Goal: Task Accomplishment & Management: Manage account settings

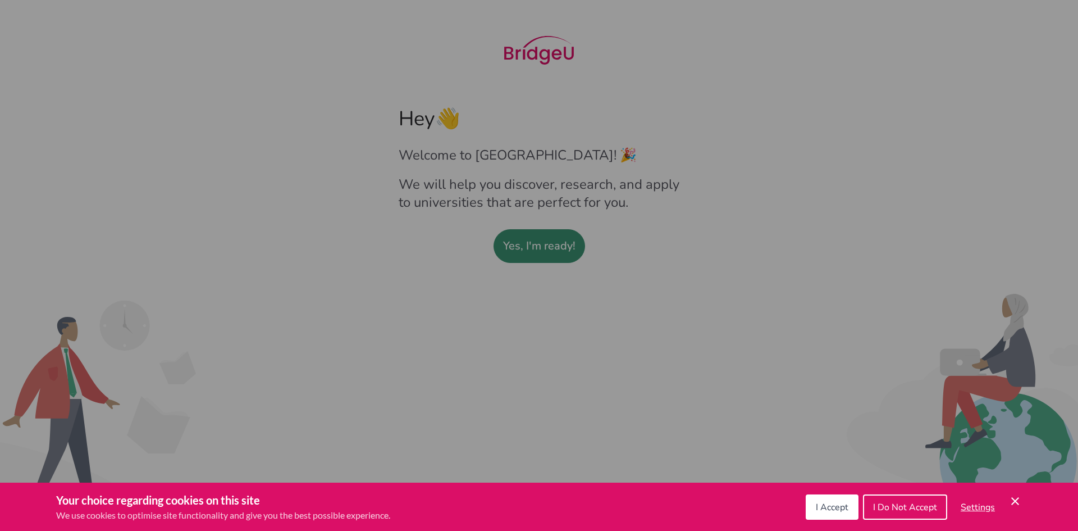
click at [829, 511] on span "I Accept" at bounding box center [832, 507] width 33 height 12
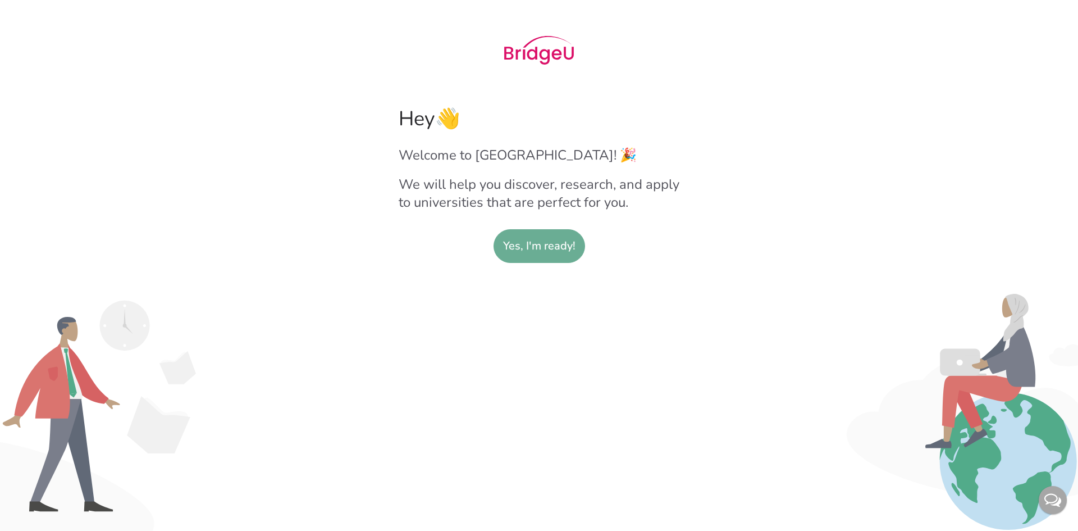
click at [564, 256] on slot "Yes, I'm ready!" at bounding box center [539, 246] width 72 height 33
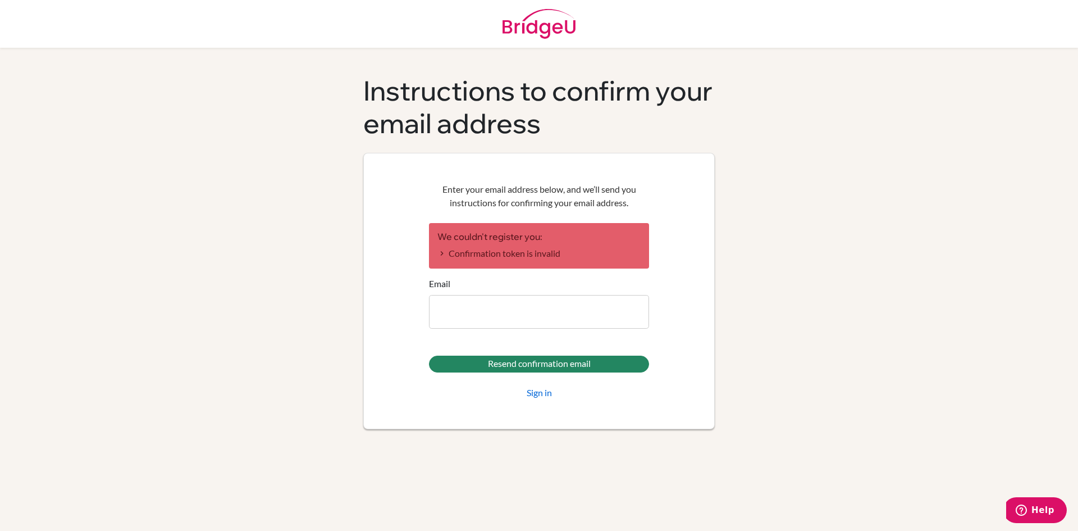
click at [498, 313] on input "Email" at bounding box center [539, 312] width 220 height 34
type input "[EMAIL_ADDRESS][DOMAIN_NAME]"
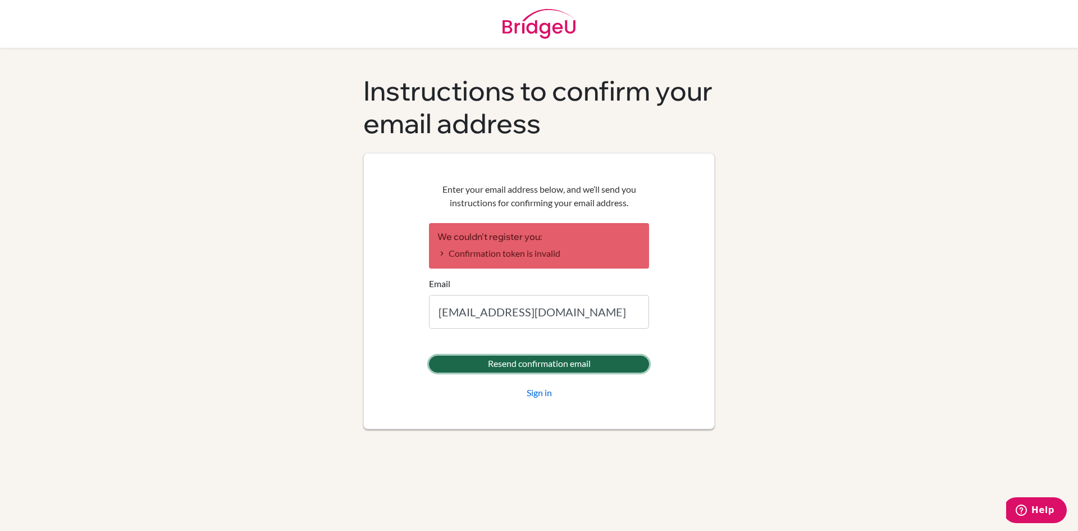
click at [475, 364] on input "Resend confirmation email" at bounding box center [539, 363] width 220 height 17
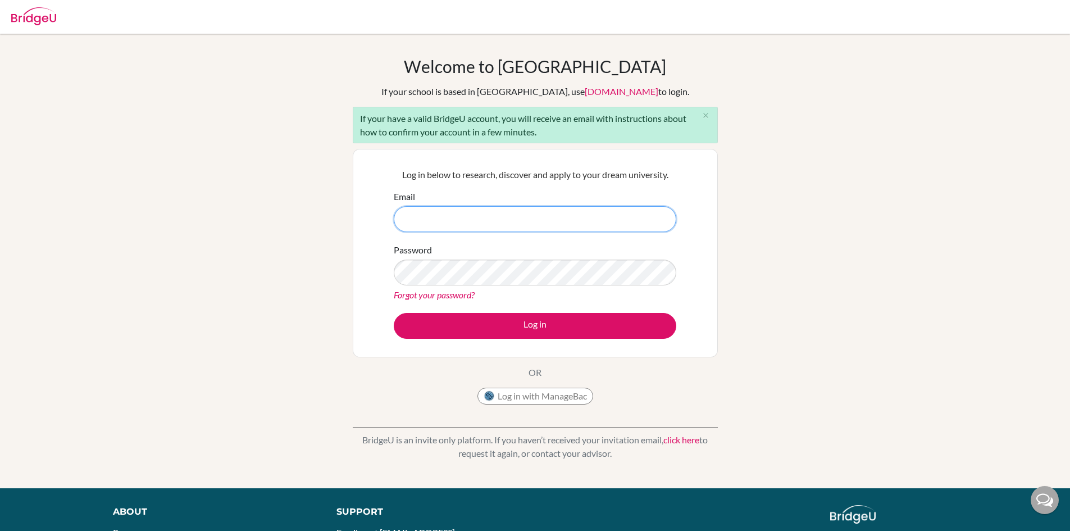
click at [461, 213] on input "Email" at bounding box center [535, 219] width 282 height 26
type input "liam10@trins.org"
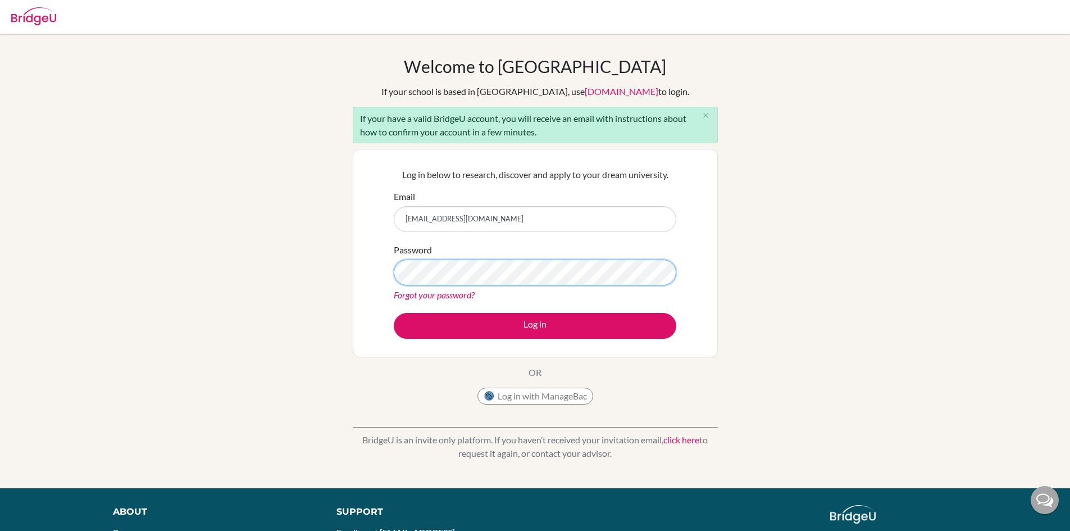
click at [394, 313] on button "Log in" at bounding box center [535, 326] width 282 height 26
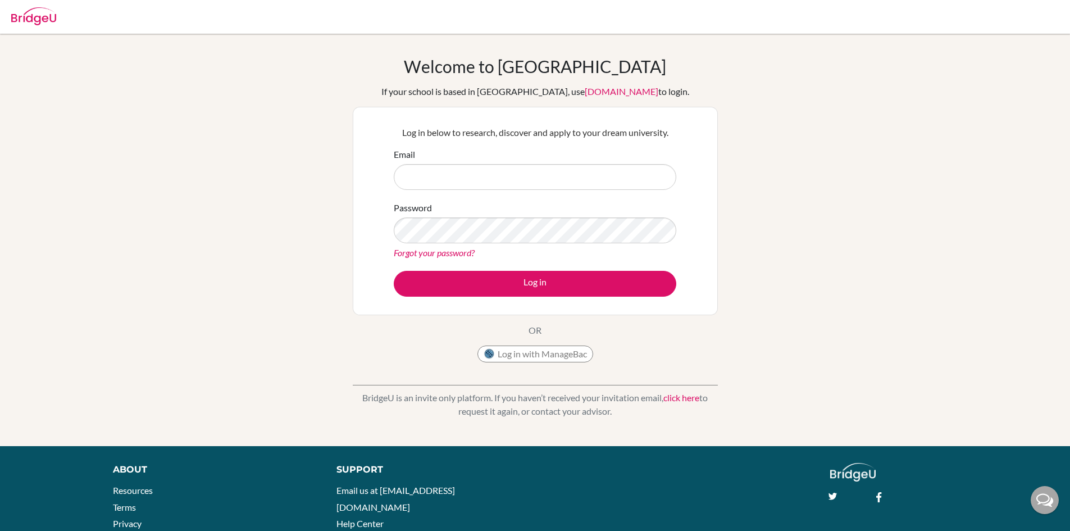
click at [47, 11] on img at bounding box center [33, 16] width 45 height 18
drag, startPoint x: 0, startPoint y: 0, endPoint x: 47, endPoint y: 11, distance: 47.8
click at [47, 11] on img at bounding box center [33, 16] width 45 height 18
type input "liam10@trins.org"
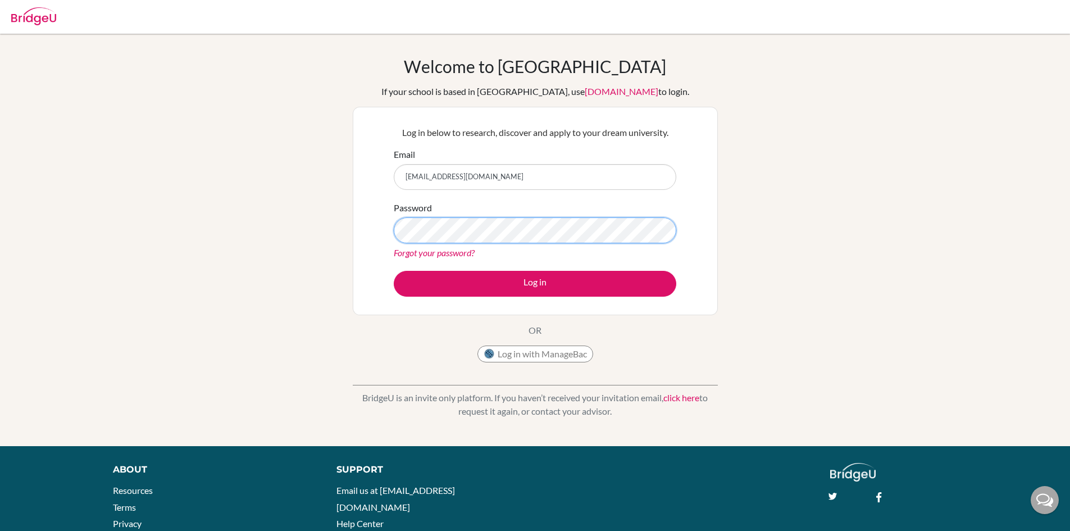
click at [394, 271] on button "Log in" at bounding box center [535, 284] width 282 height 26
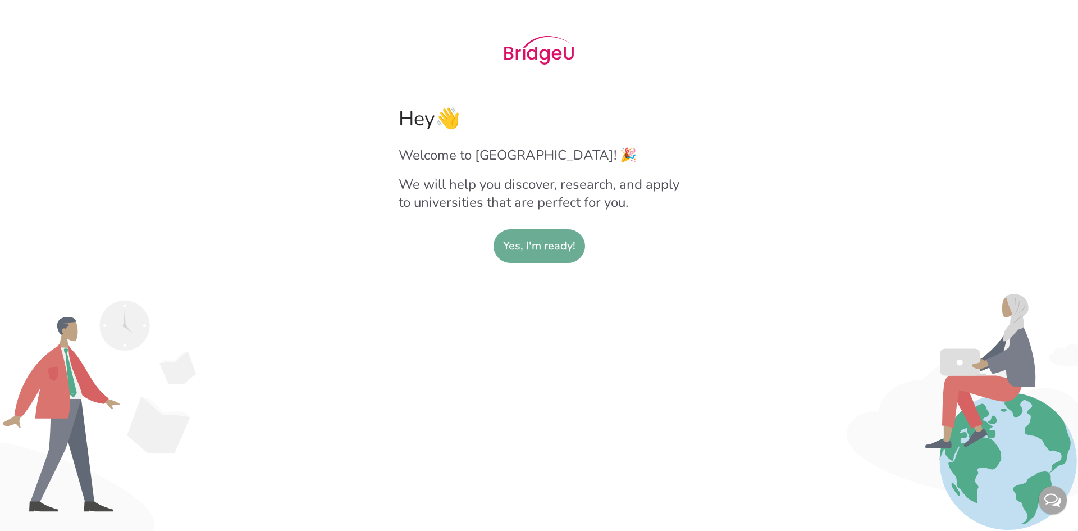
click at [546, 237] on slot "Yes, I'm ready!" at bounding box center [539, 246] width 72 height 33
click at [500, 247] on link "Yes, I'm ready!" at bounding box center [540, 246] width 92 height 34
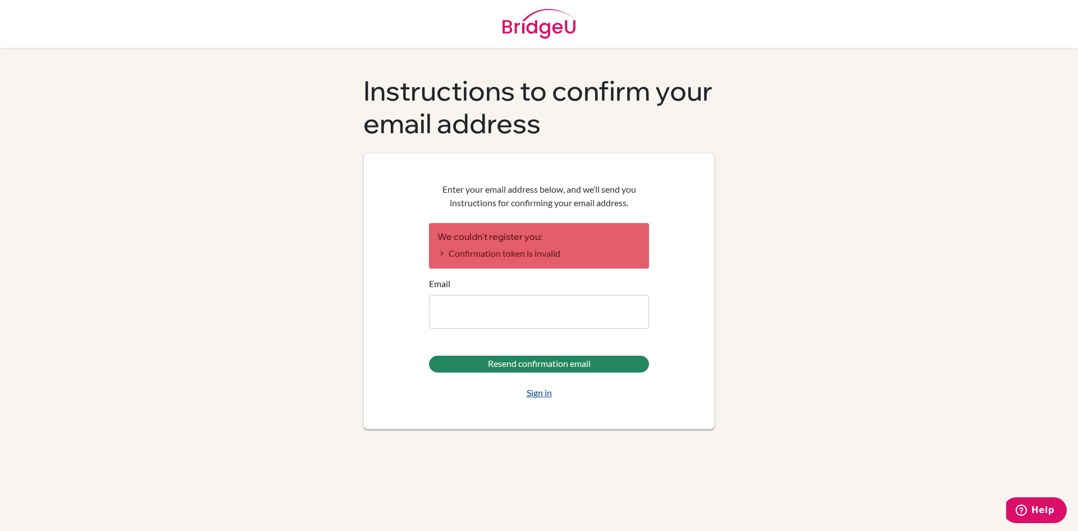
click at [540, 387] on link "Sign in" at bounding box center [539, 392] width 25 height 13
type input "[EMAIL_ADDRESS][DOMAIN_NAME]"
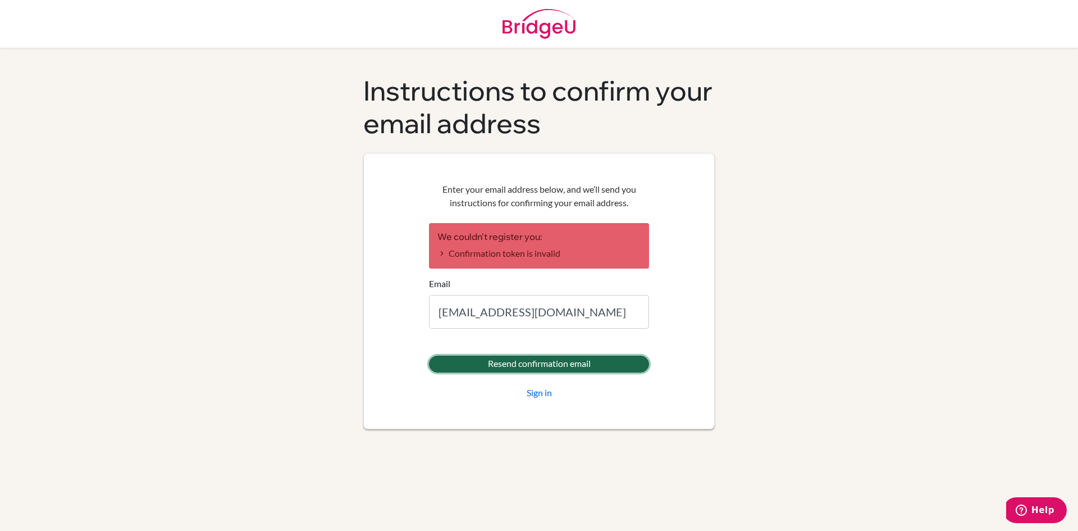
click at [514, 359] on input "Resend confirmation email" at bounding box center [539, 363] width 220 height 17
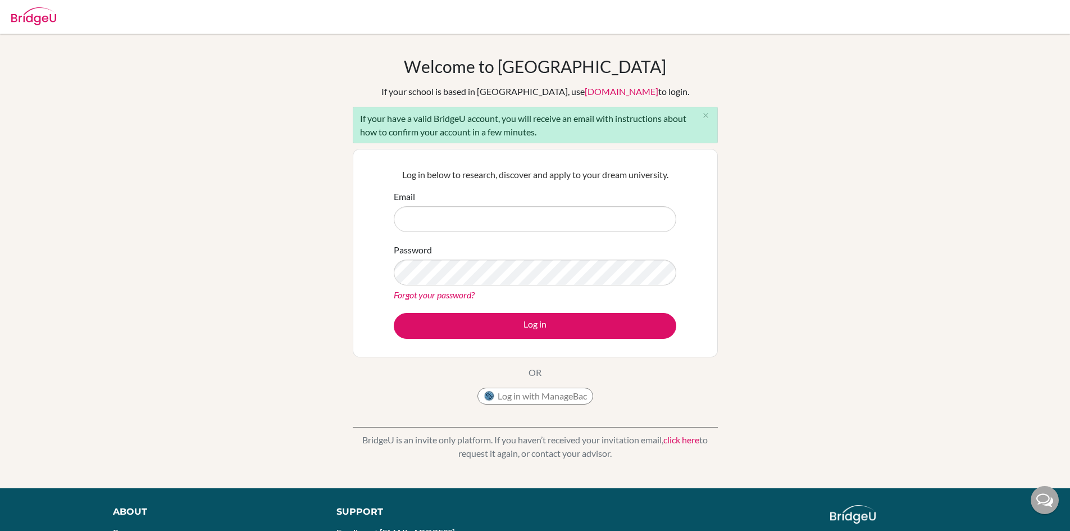
click at [384, 119] on div "If your have a valid BridgeU account, you will receive an email with instructio…" at bounding box center [535, 125] width 365 height 36
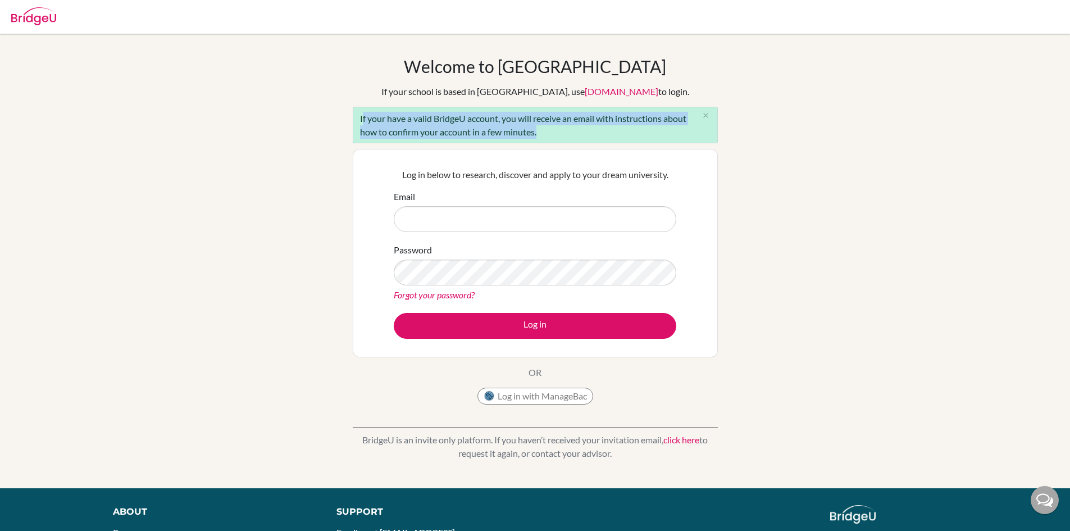
click at [384, 119] on div "If your have a valid BridgeU account, you will receive an email with instructio…" at bounding box center [535, 125] width 365 height 36
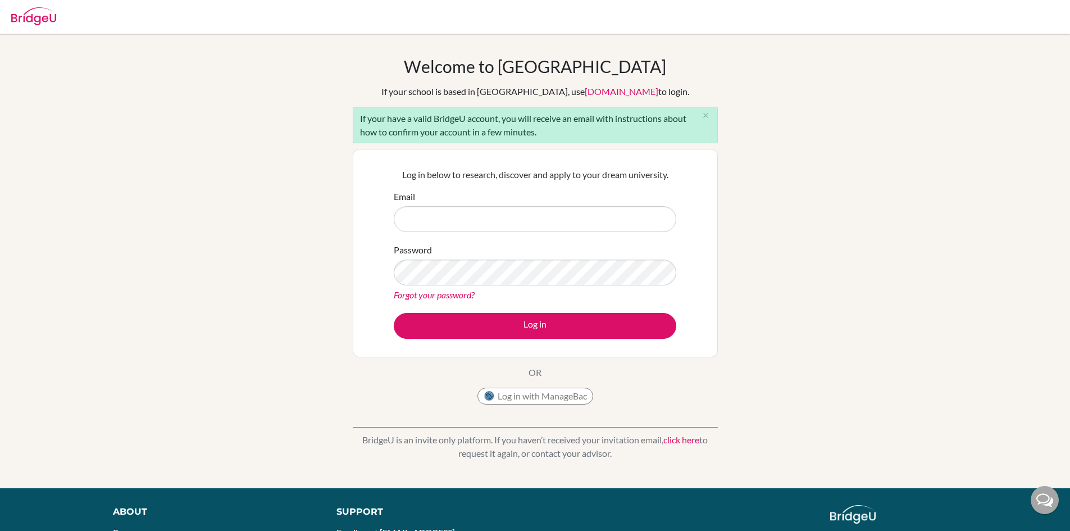
click at [415, 179] on p "Log in below to research, discover and apply to your dream university." at bounding box center [535, 174] width 282 height 13
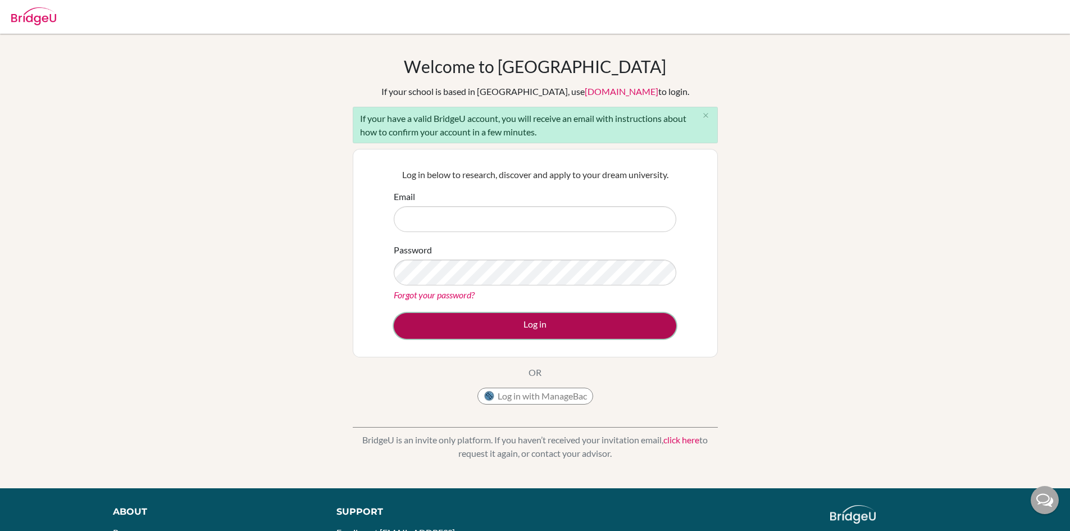
click at [561, 336] on button "Log in" at bounding box center [535, 326] width 282 height 26
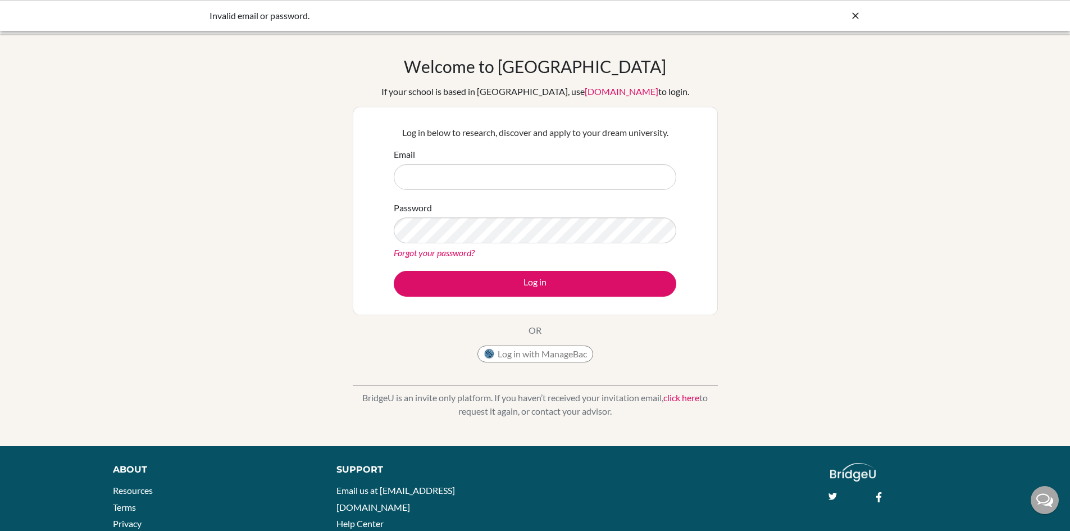
click at [857, 20] on icon at bounding box center [854, 15] width 11 height 11
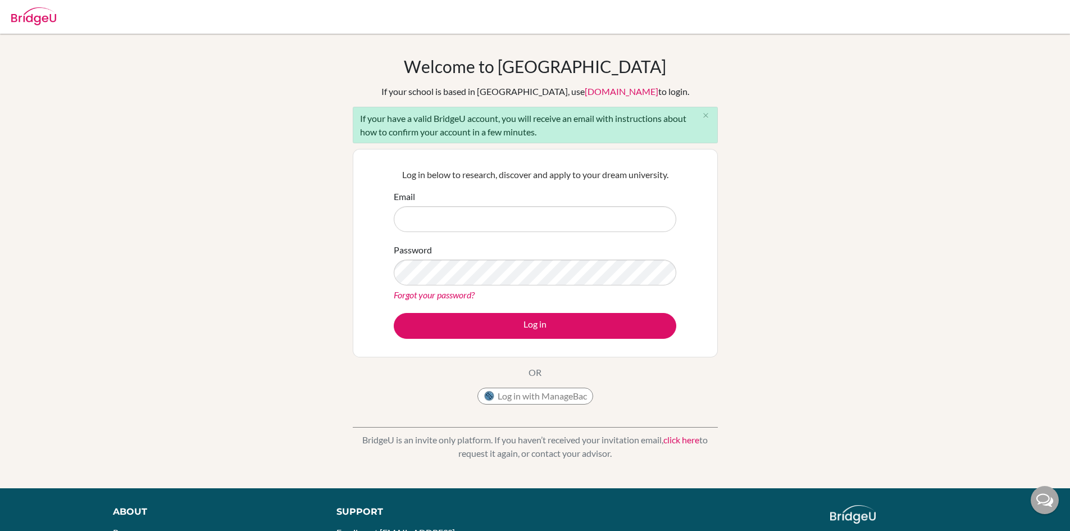
click at [55, 17] on img at bounding box center [33, 16] width 45 height 18
